Goal: Transaction & Acquisition: Obtain resource

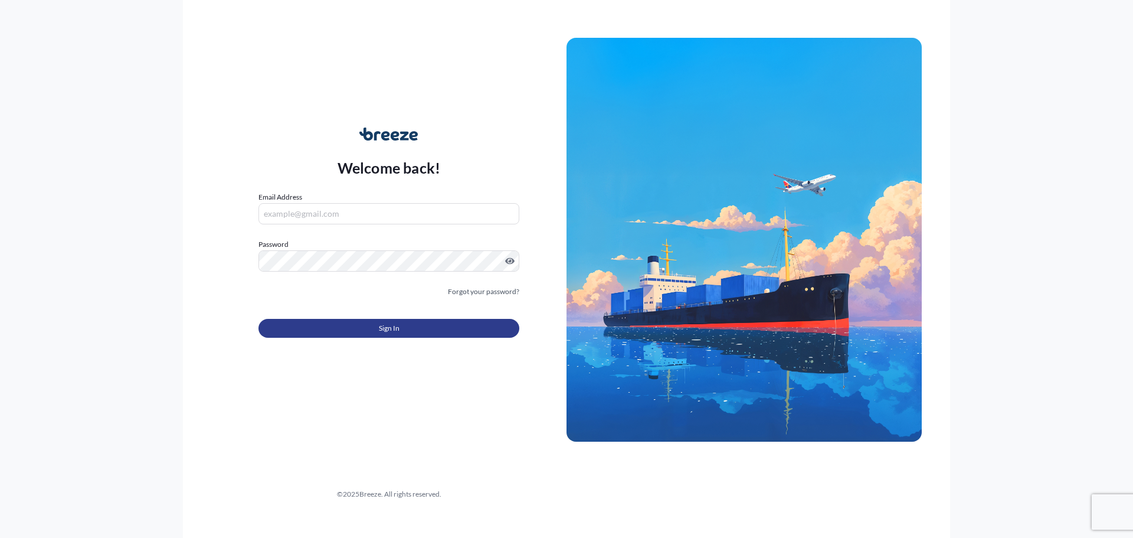
type input "[PERSON_NAME][EMAIL_ADDRESS][PERSON_NAME][DOMAIN_NAME]"
click at [438, 324] on button "Sign In" at bounding box center [389, 328] width 261 height 19
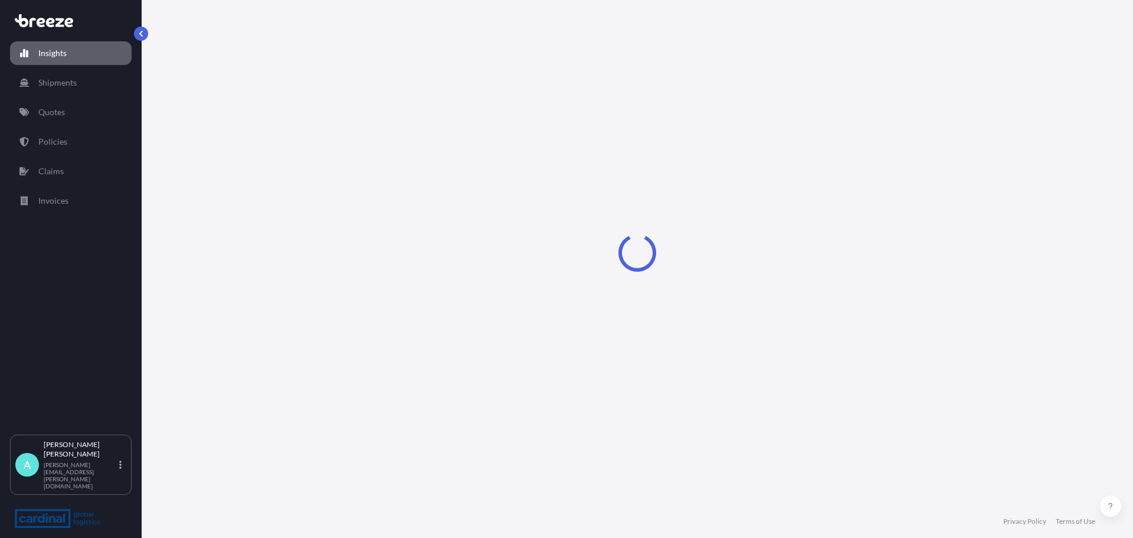
select select "2025"
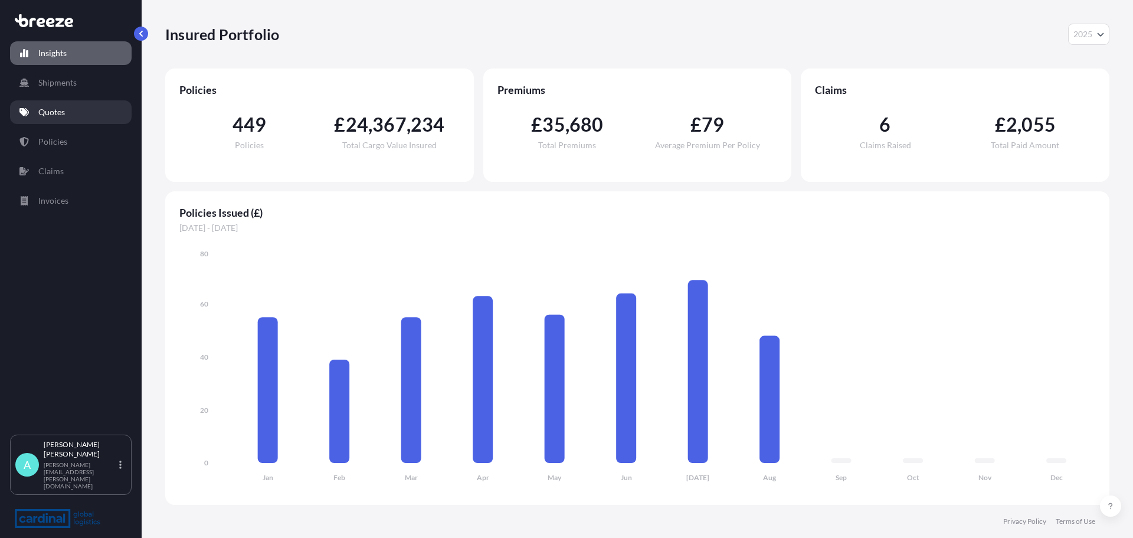
click at [71, 103] on link "Quotes" at bounding box center [71, 112] width 122 height 24
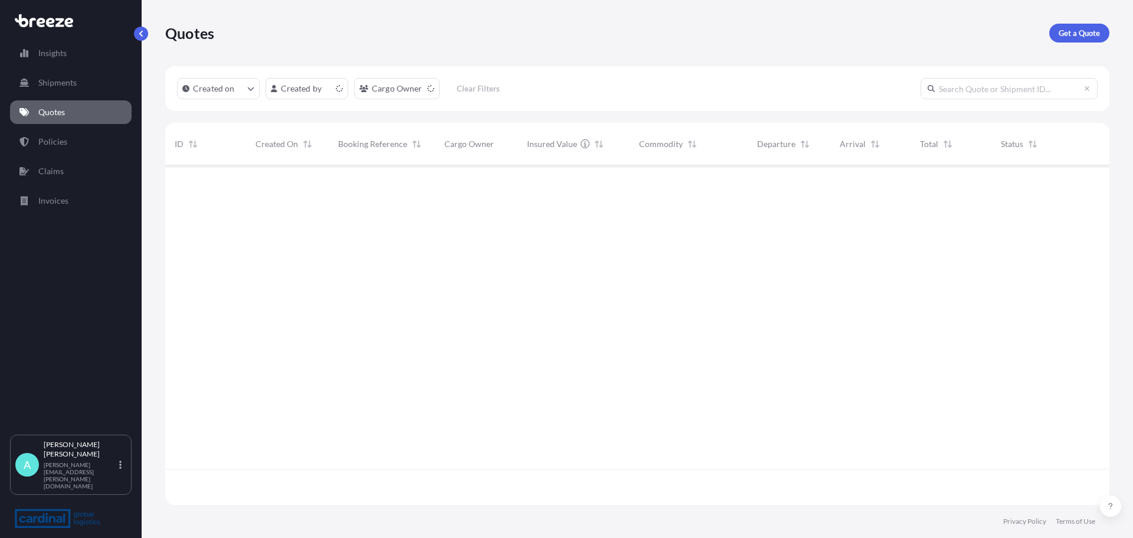
scroll to position [337, 936]
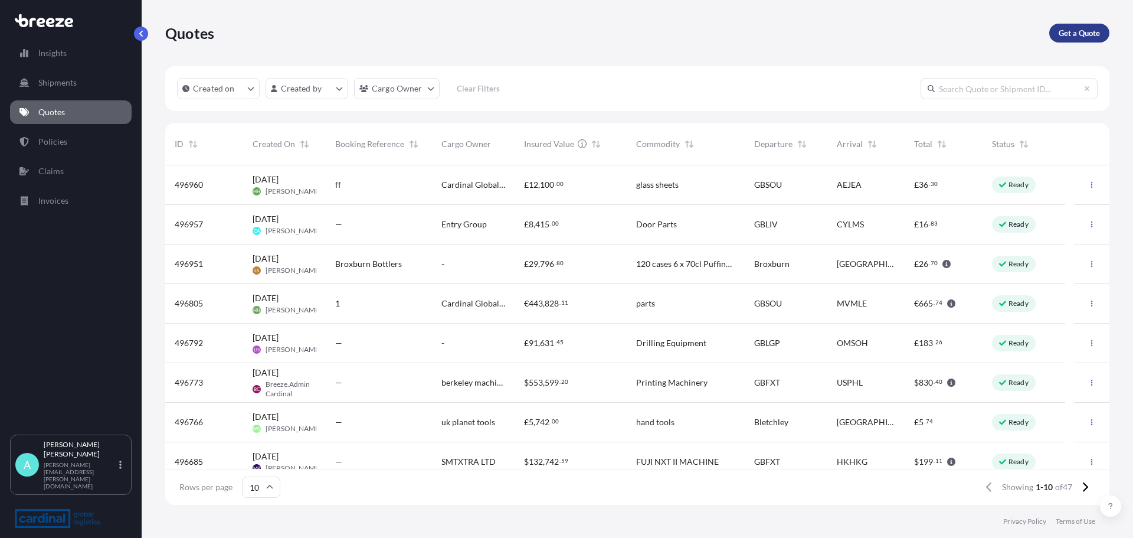
click at [1099, 41] on link "Get a Quote" at bounding box center [1080, 33] width 60 height 19
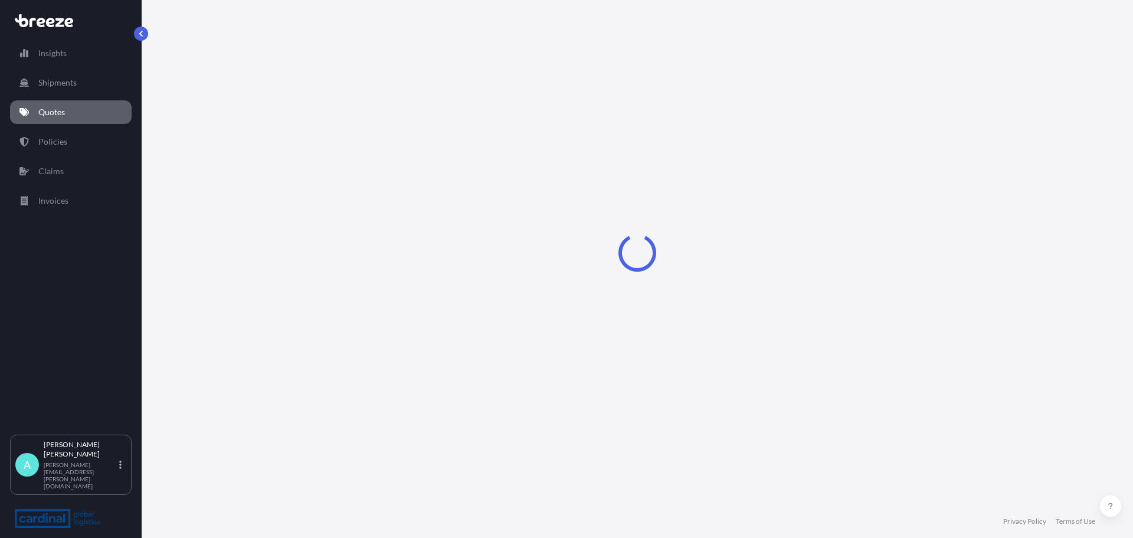
select select "Road"
select select "Sea"
select select "1"
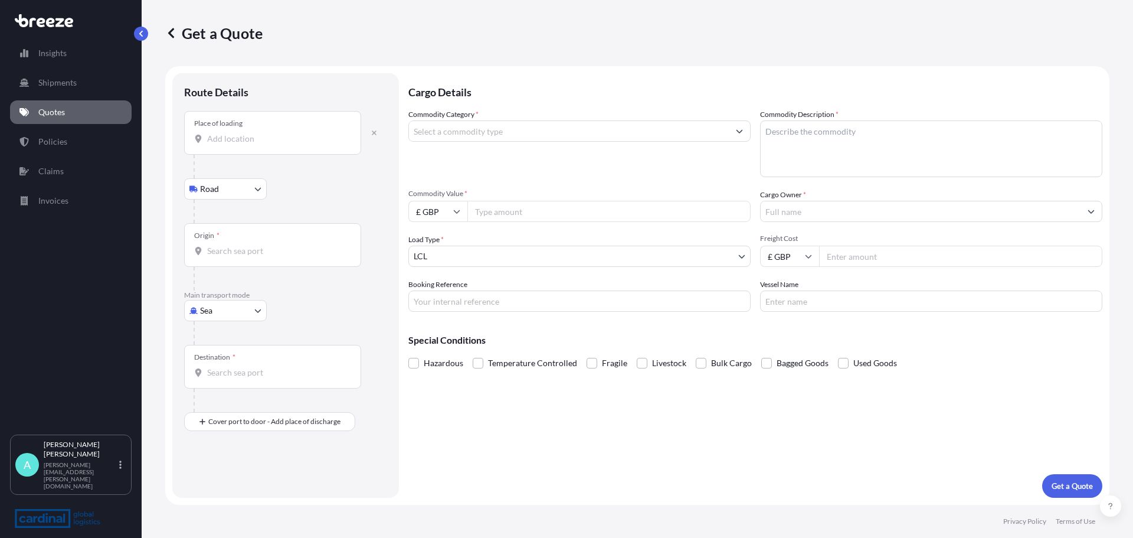
click at [248, 147] on div "Place of loading" at bounding box center [272, 133] width 177 height 44
click at [248, 145] on input "Place of loading" at bounding box center [276, 139] width 139 height 12
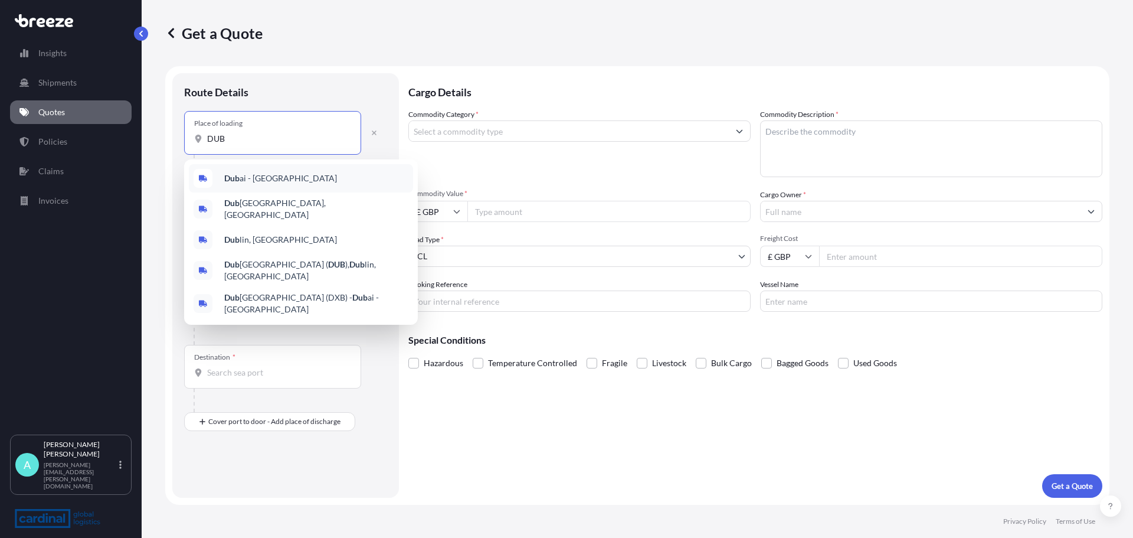
click at [323, 179] on span "Dub ai - [GEOGRAPHIC_DATA]" at bounding box center [280, 178] width 113 height 12
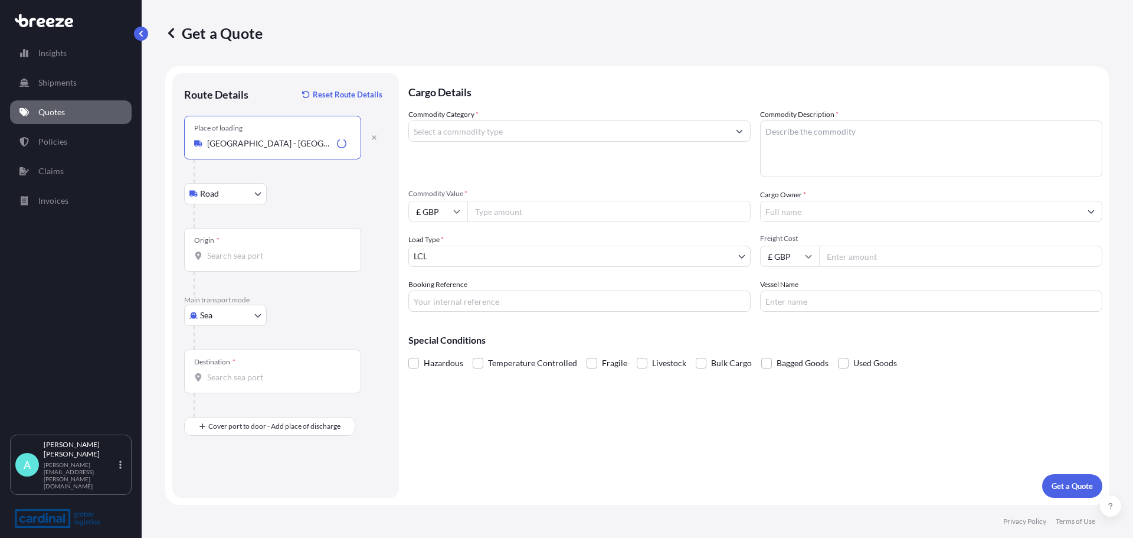
type input "[GEOGRAPHIC_DATA] - [GEOGRAPHIC_DATA]"
click at [251, 190] on body "5 options available. Insights Shipments Quotes Policies Claims Invoices A [PERS…" at bounding box center [566, 269] width 1133 height 538
click at [258, 246] on div "Origin *" at bounding box center [272, 250] width 177 height 44
click at [258, 250] on input "Origin *" at bounding box center [276, 256] width 139 height 12
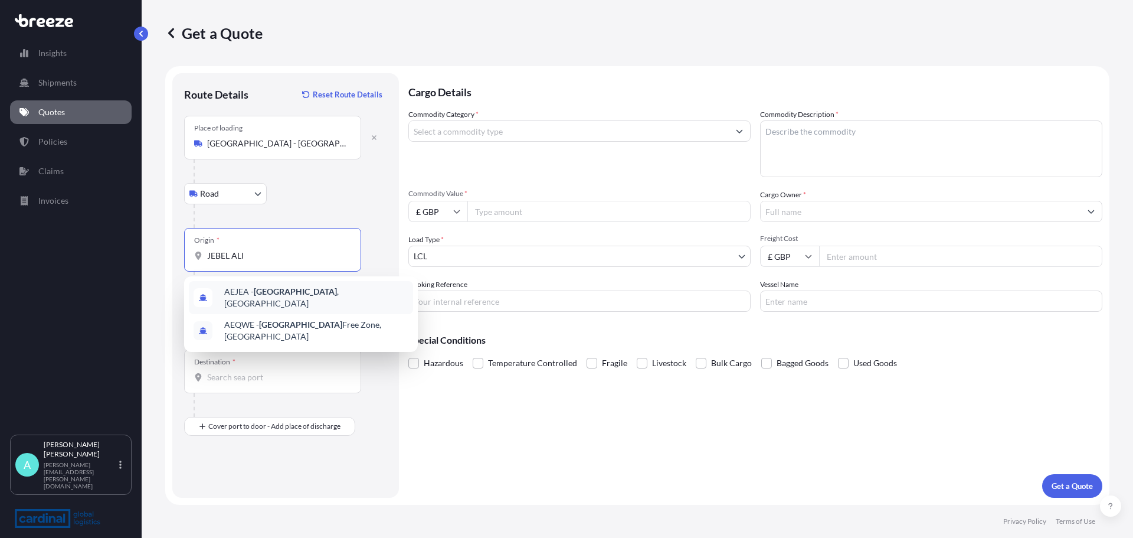
click at [335, 290] on span "AEJEA - [GEOGRAPHIC_DATA] , [GEOGRAPHIC_DATA]" at bounding box center [316, 298] width 184 height 24
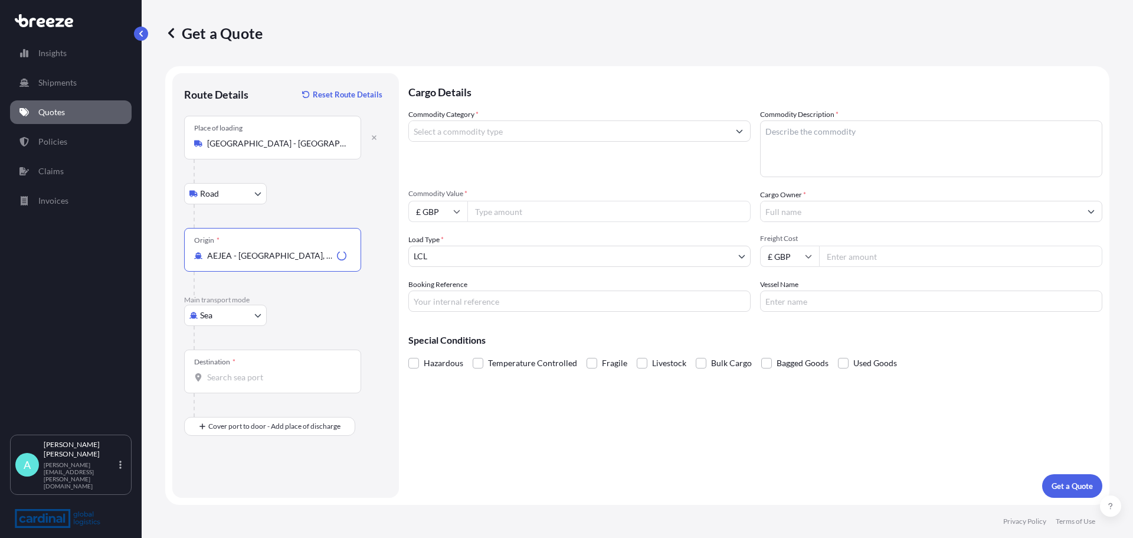
type input "AEJEA - [GEOGRAPHIC_DATA], [GEOGRAPHIC_DATA]"
click at [237, 316] on body "0 options available. 2 options available. Insights Shipments Quotes Policies Cl…" at bounding box center [566, 269] width 1133 height 538
click at [263, 378] on input "Destination *" at bounding box center [276, 377] width 139 height 12
type input "GBLGP - [GEOGRAPHIC_DATA], [GEOGRAPHIC_DATA]"
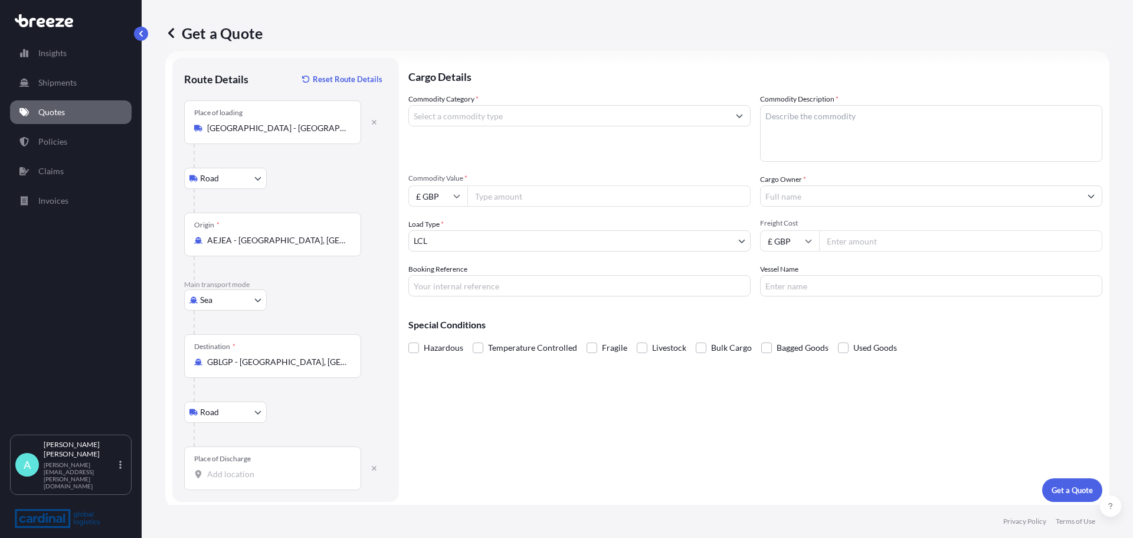
scroll to position [19, 0]
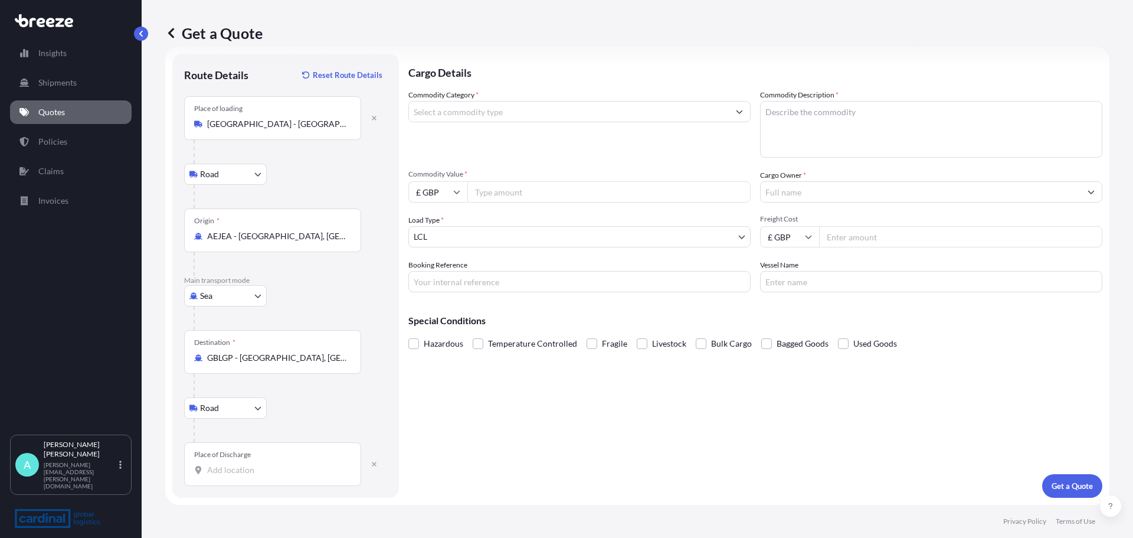
click at [260, 468] on input "Place of Discharge" at bounding box center [276, 470] width 139 height 12
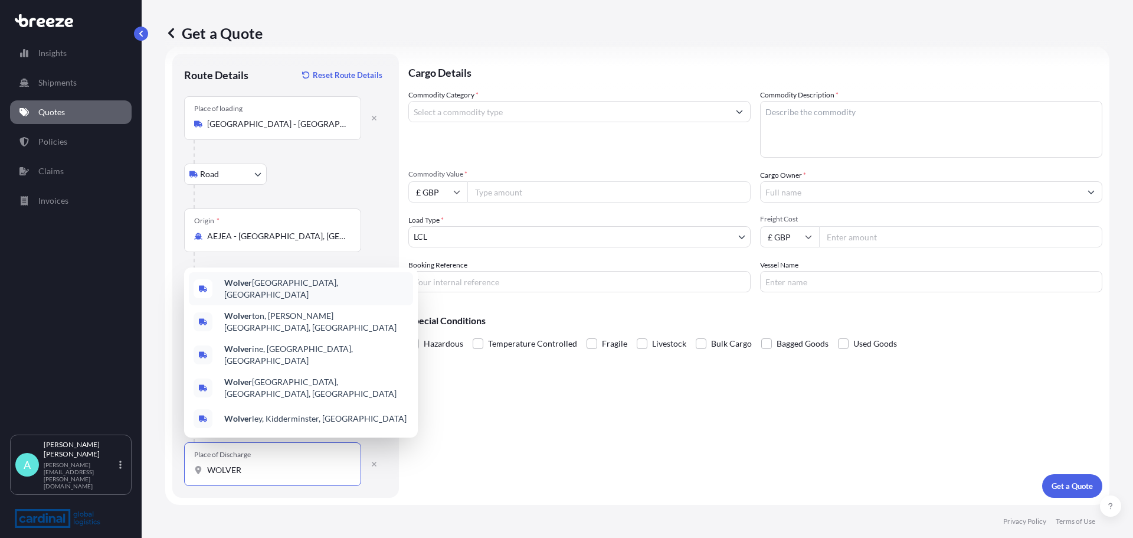
click at [319, 301] on div "Wolver hampton, [GEOGRAPHIC_DATA]" at bounding box center [301, 288] width 224 height 33
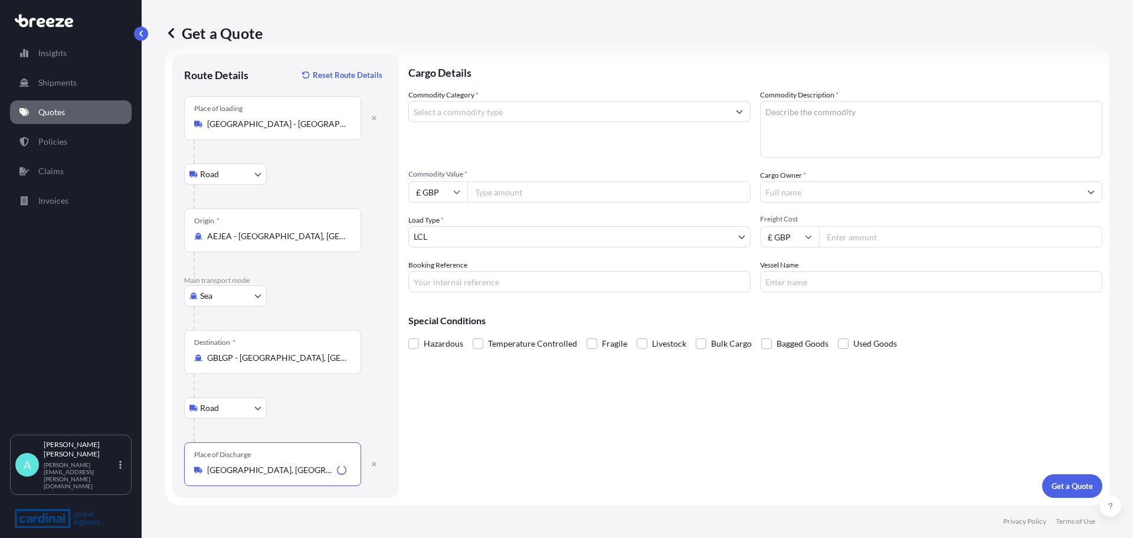
type input "[GEOGRAPHIC_DATA], [GEOGRAPHIC_DATA]"
click at [505, 111] on input "Commodity Category *" at bounding box center [569, 111] width 320 height 21
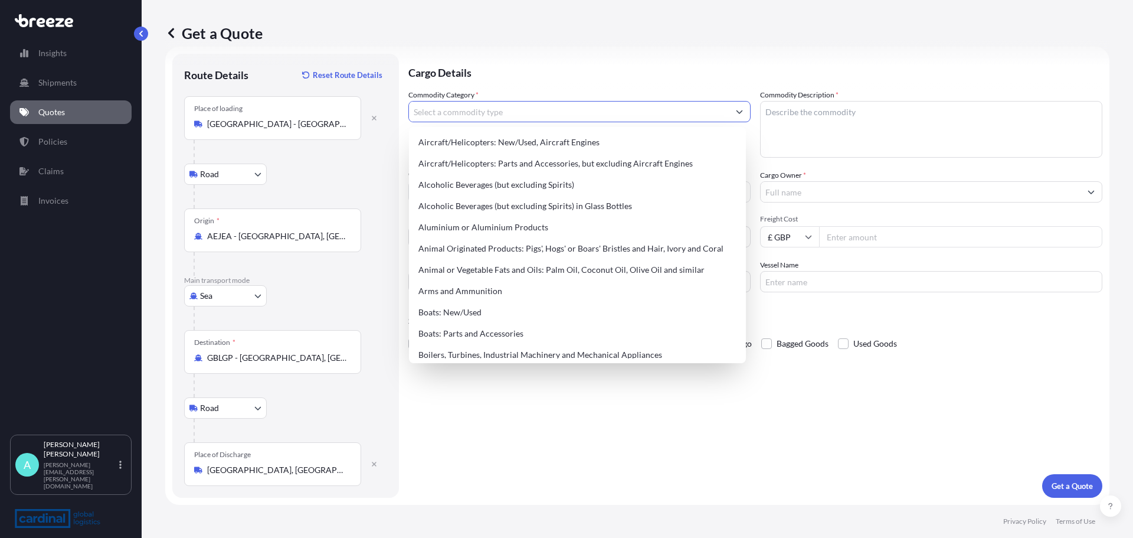
type input "N"
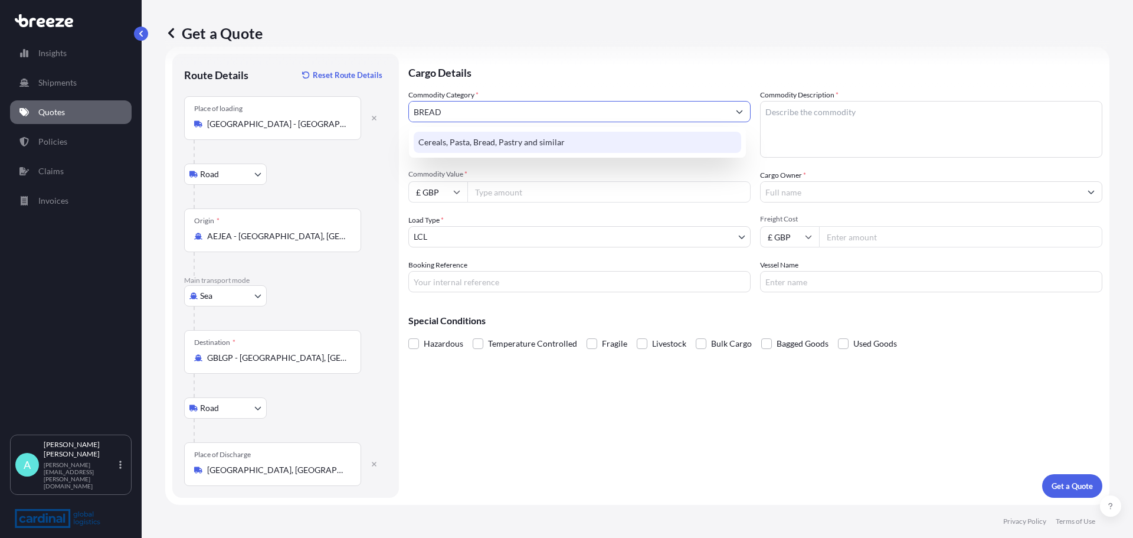
click at [502, 148] on div "Cereals, Pasta, Bread, Pastry and similar" at bounding box center [578, 142] width 328 height 21
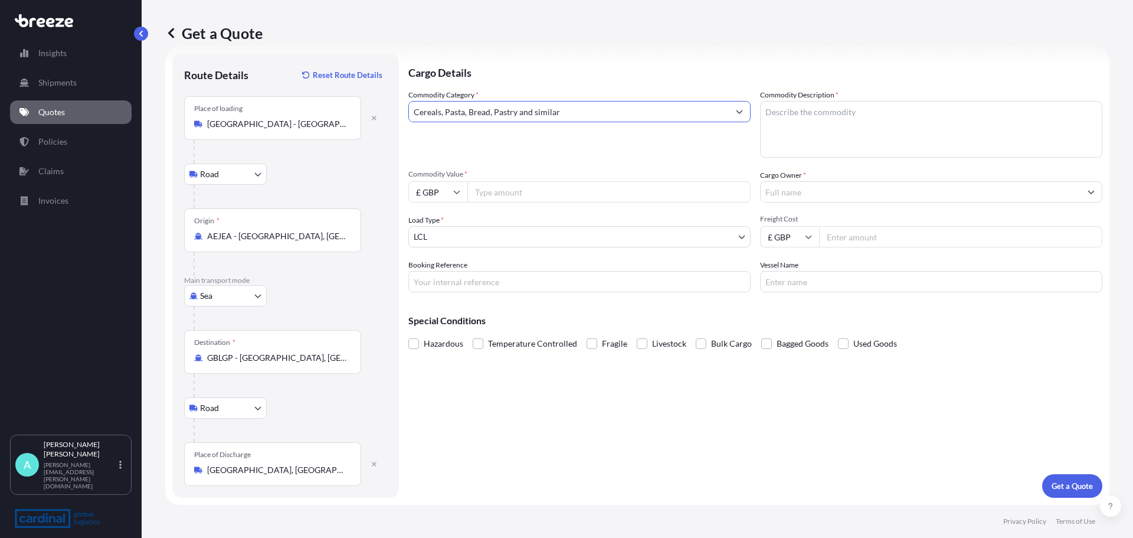
type input "Cereals, Pasta, Bread, Pastry and similar"
click at [853, 116] on textarea "Commodity Description *" at bounding box center [931, 129] width 342 height 57
type textarea "pITTA BREADS"
click at [518, 189] on input "Commodity Value *" at bounding box center [609, 191] width 283 height 21
click at [507, 195] on input "Commodity Value *" at bounding box center [609, 191] width 283 height 21
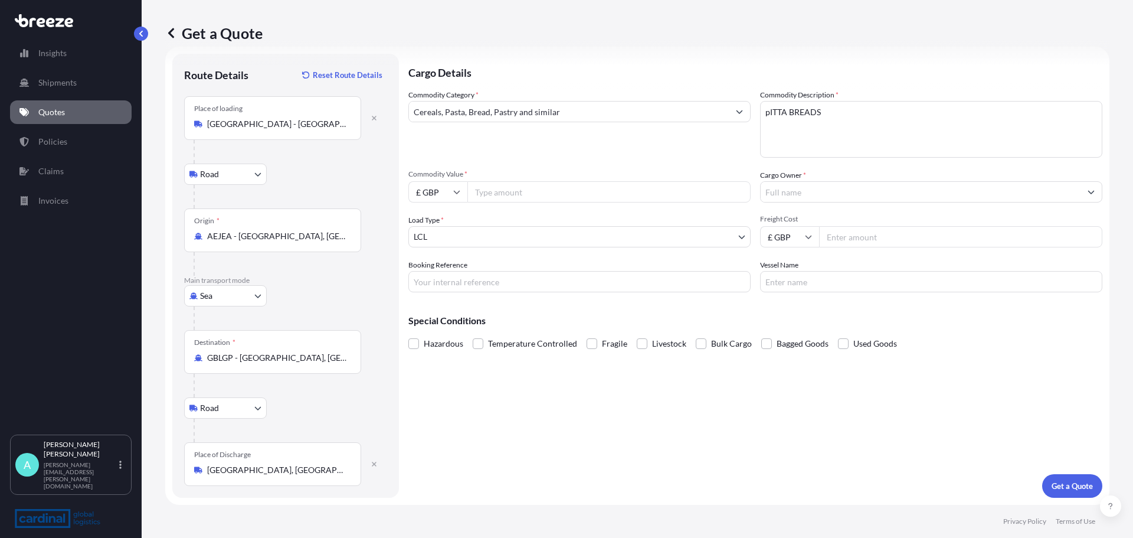
scroll to position [0, 0]
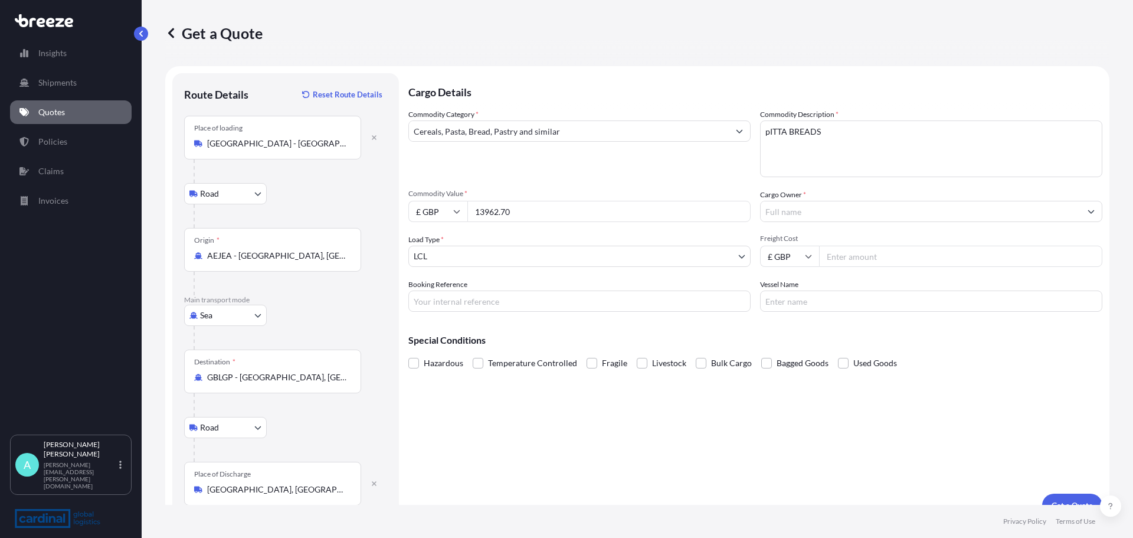
type input "13962.70"
click at [584, 266] on body "Insights Shipments Quotes Policies Claims Invoices A [PERSON_NAME] [PERSON_NAME…" at bounding box center [566, 269] width 1133 height 538
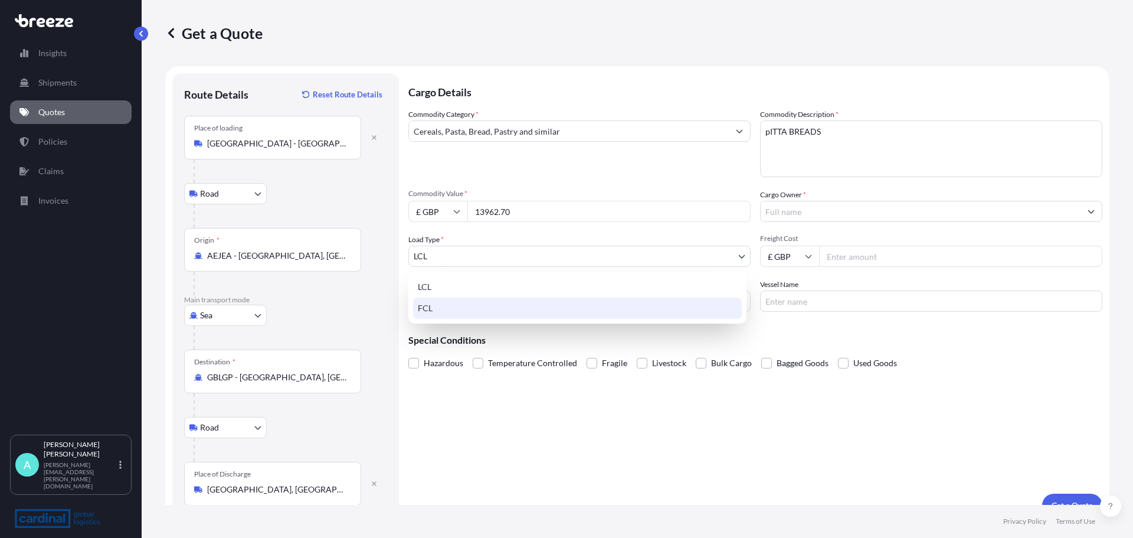
click at [532, 308] on div "FCL" at bounding box center [577, 308] width 329 height 21
select select "2"
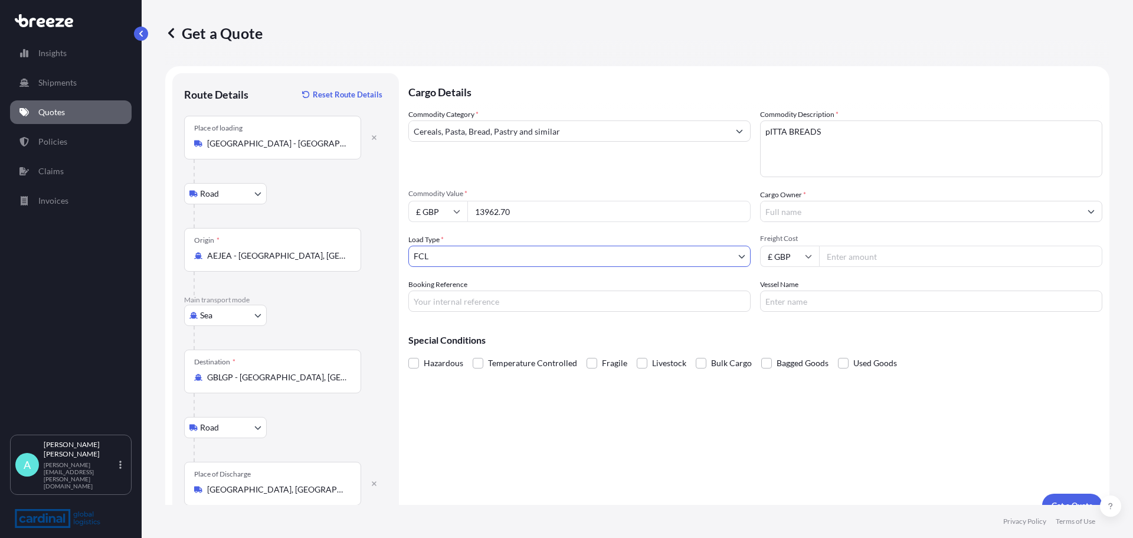
click at [800, 212] on input "Cargo Owner *" at bounding box center [921, 211] width 320 height 21
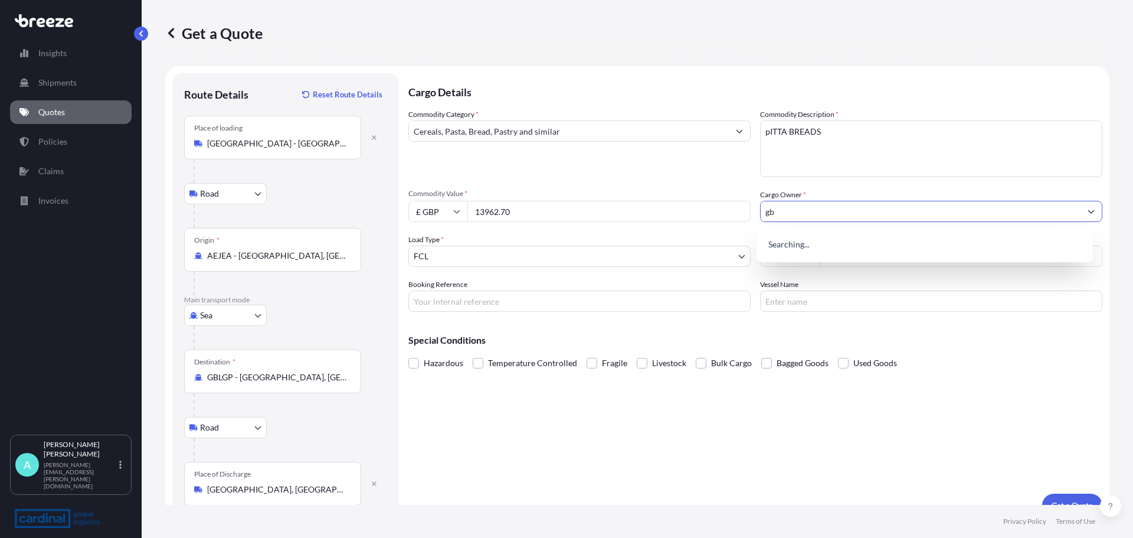
type input "g"
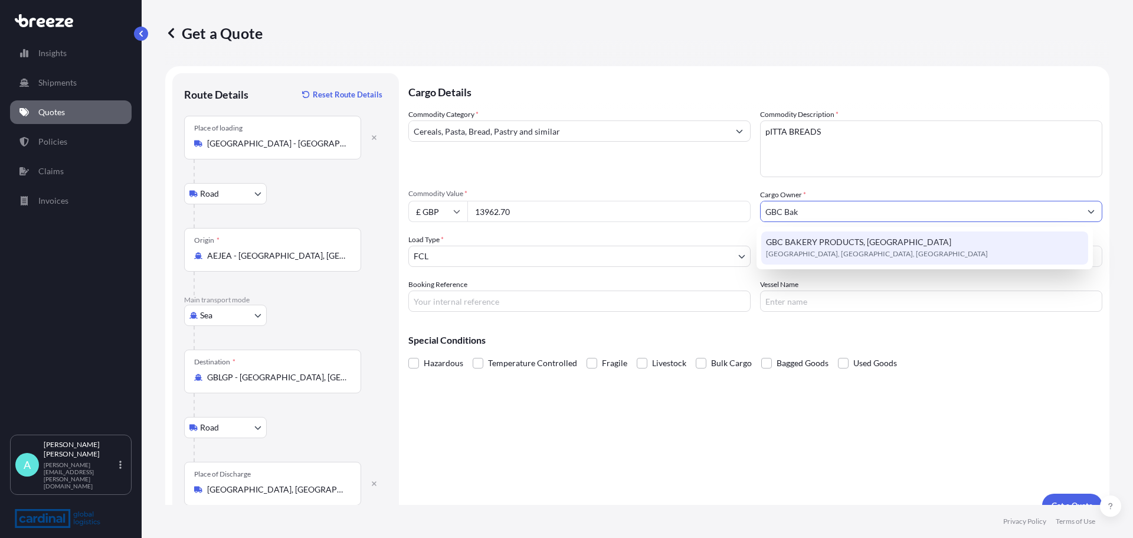
click at [871, 238] on span "GBC BAKERY PRODUCTS, [GEOGRAPHIC_DATA]" at bounding box center [858, 242] width 185 height 12
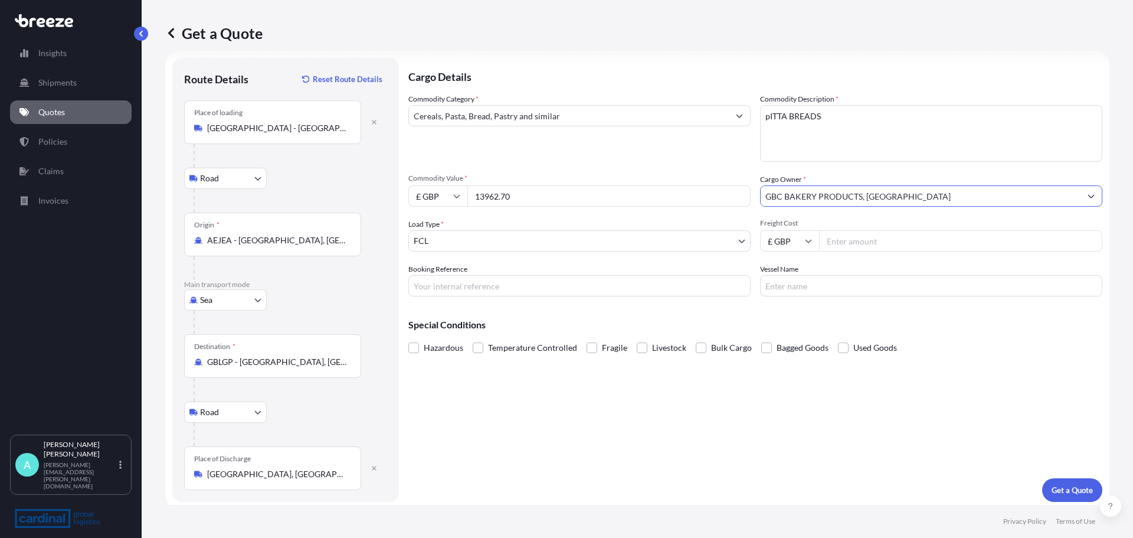
scroll to position [19, 0]
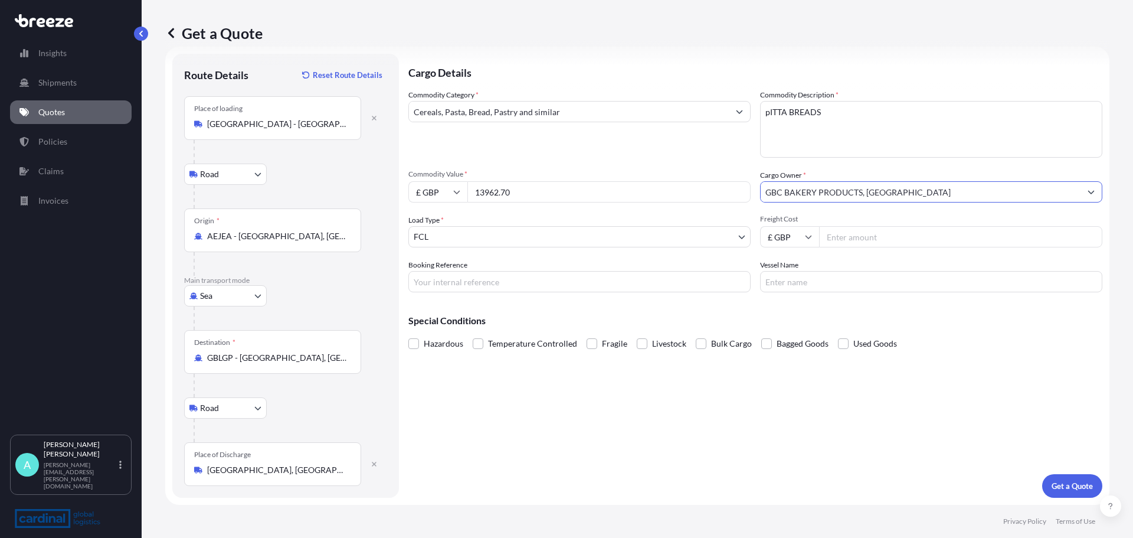
type input "GBC BAKERY PRODUCTS, [GEOGRAPHIC_DATA]"
click at [856, 243] on input "Freight Cost" at bounding box center [960, 236] width 283 height 21
click at [795, 233] on input "£ GBP" at bounding box center [789, 236] width 59 height 21
click at [790, 322] on div "$ USD" at bounding box center [786, 319] width 50 height 22
type input "$ USD"
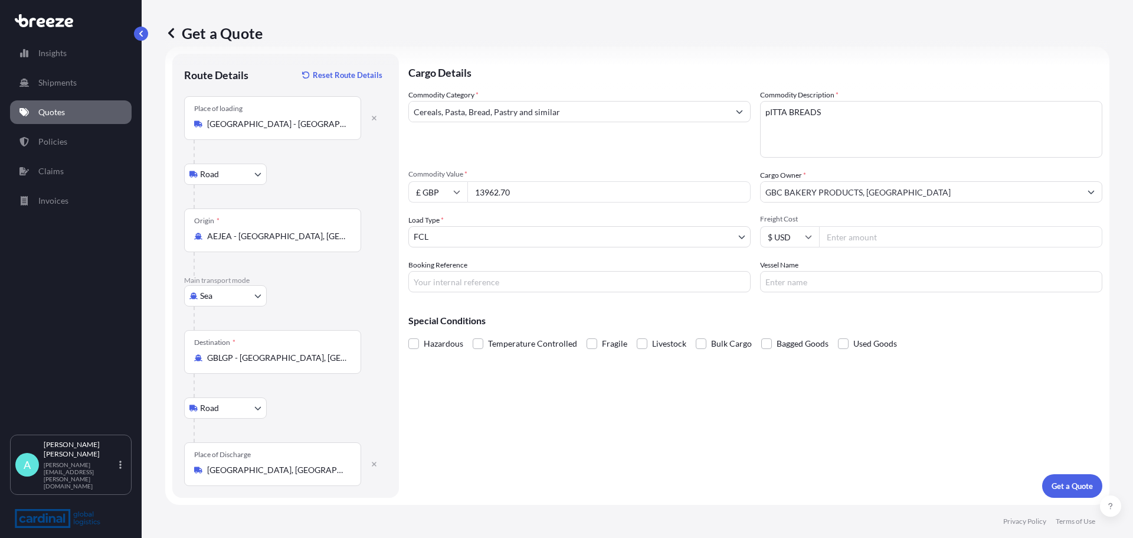
click at [865, 234] on input "Freight Cost" at bounding box center [960, 236] width 283 height 21
type input "3500"
click at [522, 279] on input "Booking Reference" at bounding box center [579, 281] width 342 height 21
click at [443, 277] on input "Booking Reference" at bounding box center [579, 281] width 342 height 21
paste input "UAE20250812"
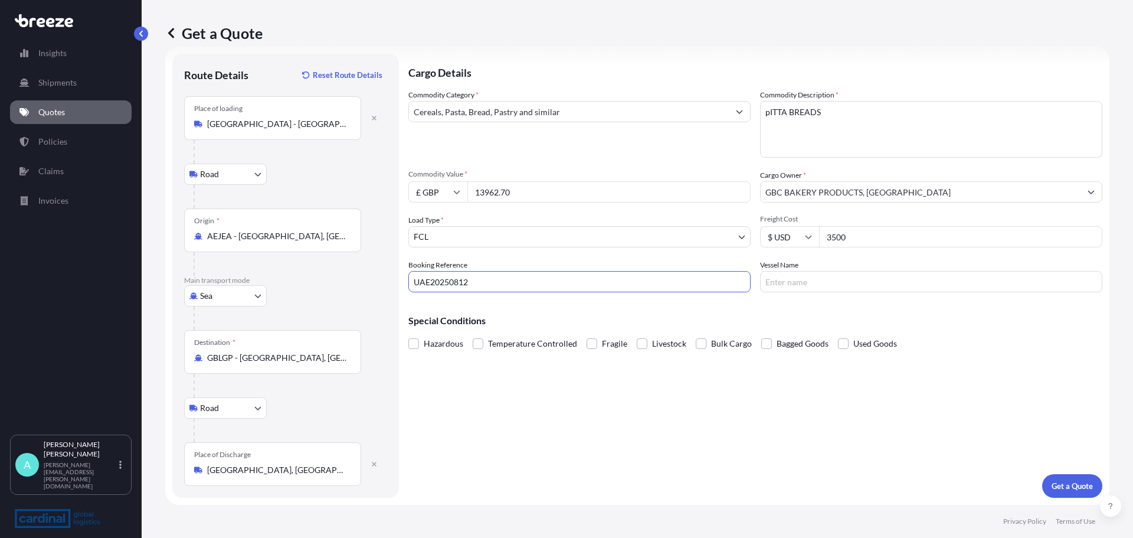
type input "UAE20250812"
click at [880, 287] on input "Vessel Name" at bounding box center [931, 281] width 342 height 21
click at [775, 277] on input "Vessel Name" at bounding box center [931, 281] width 342 height 21
type input "ATLANTA EXPRESS"
click at [509, 336] on span "Temperature Controlled" at bounding box center [532, 344] width 89 height 18
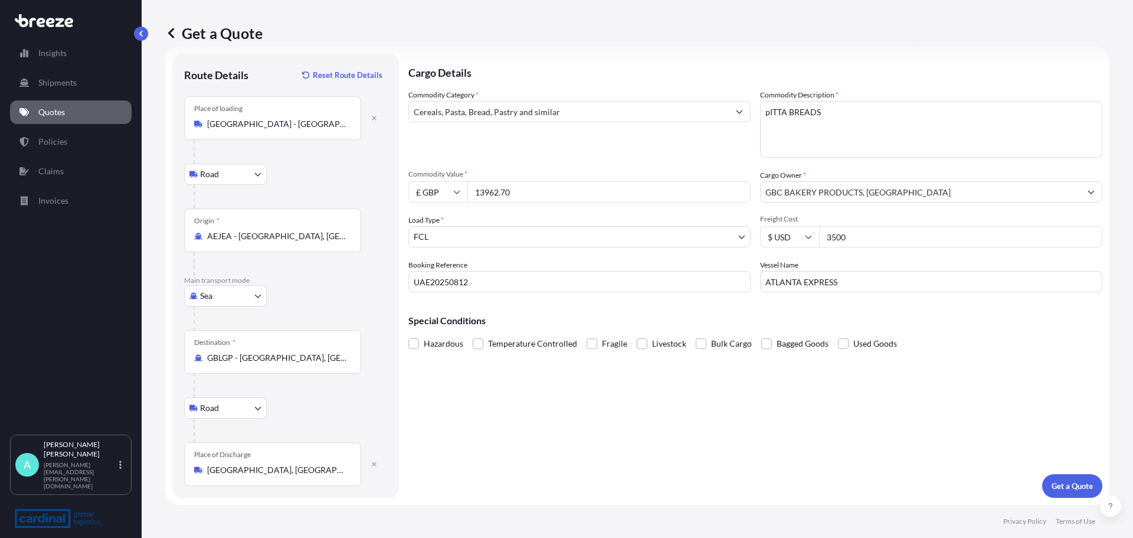
click at [473, 335] on input "Temperature Controlled" at bounding box center [473, 335] width 0 height 0
click at [1080, 484] on p "Get a Quote" at bounding box center [1072, 486] width 41 height 12
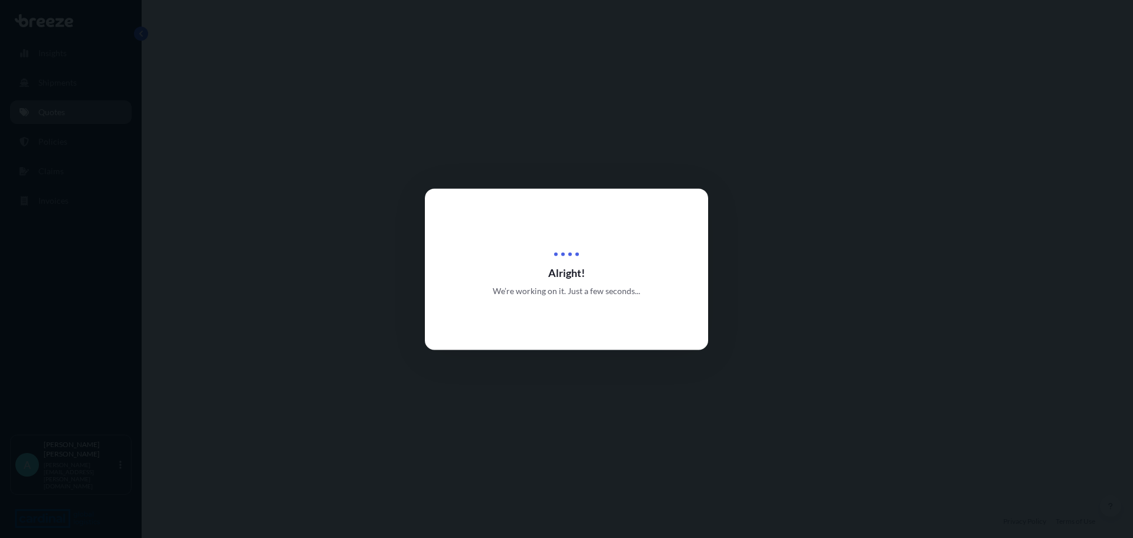
select select "Road"
select select "Sea"
select select "Road"
select select "2"
